Goal: Check status

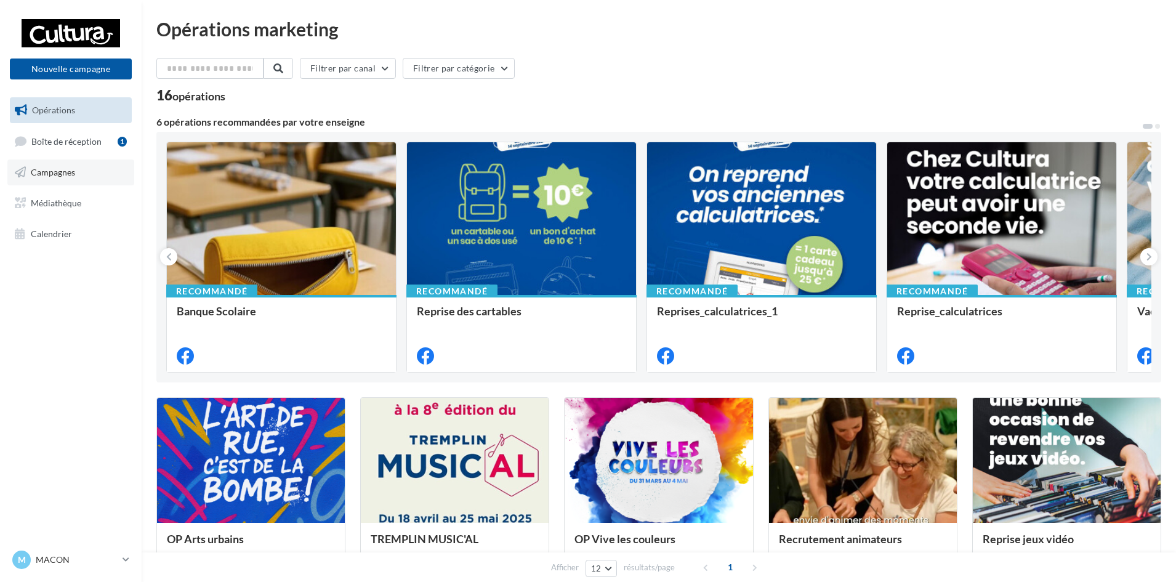
click at [60, 166] on link "Campagnes" at bounding box center [70, 172] width 127 height 26
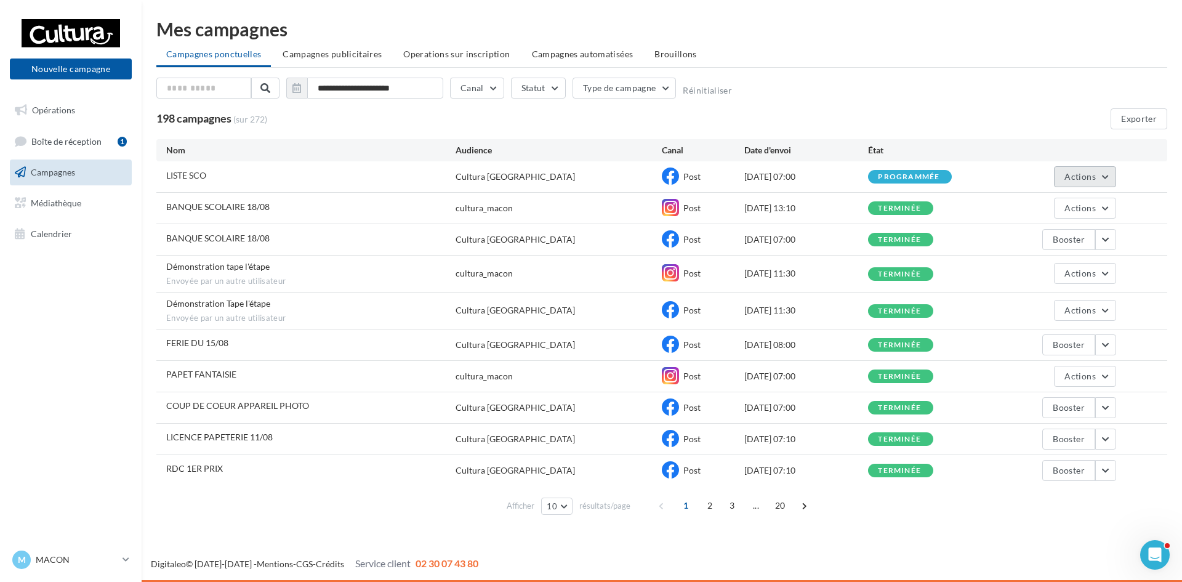
click at [1112, 180] on button "Actions" at bounding box center [1085, 176] width 62 height 21
click at [1086, 211] on button "Voir les résultats" at bounding box center [1054, 206] width 123 height 32
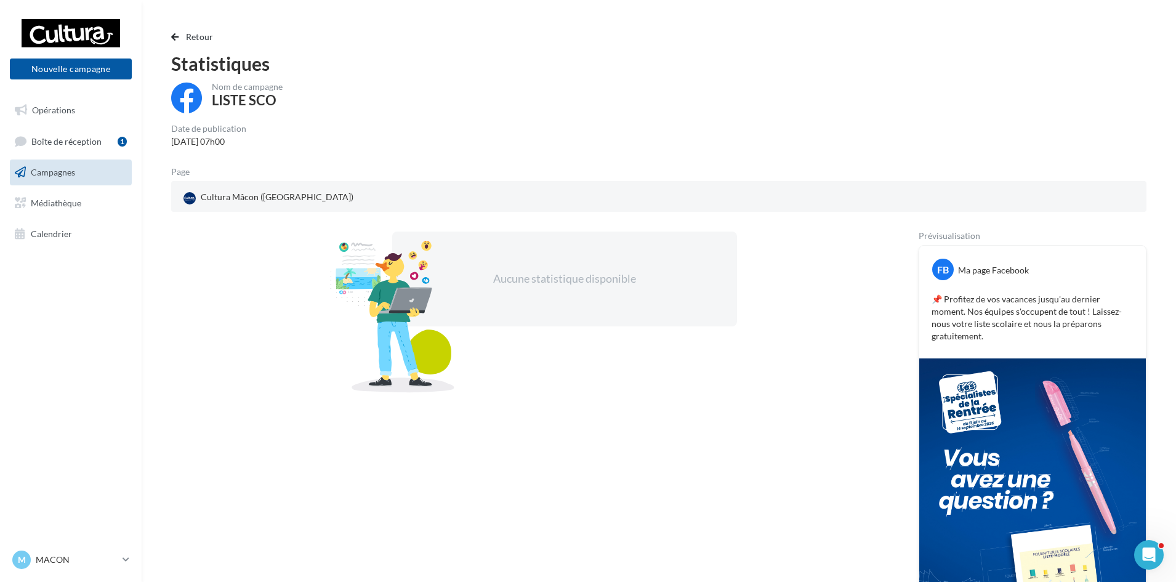
click at [78, 384] on nav "Nouvelle campagne Nouvelle campagne Opérations Boîte de réception 1 Campagnes M…" at bounding box center [71, 291] width 142 height 582
